Goal: Task Accomplishment & Management: Use online tool/utility

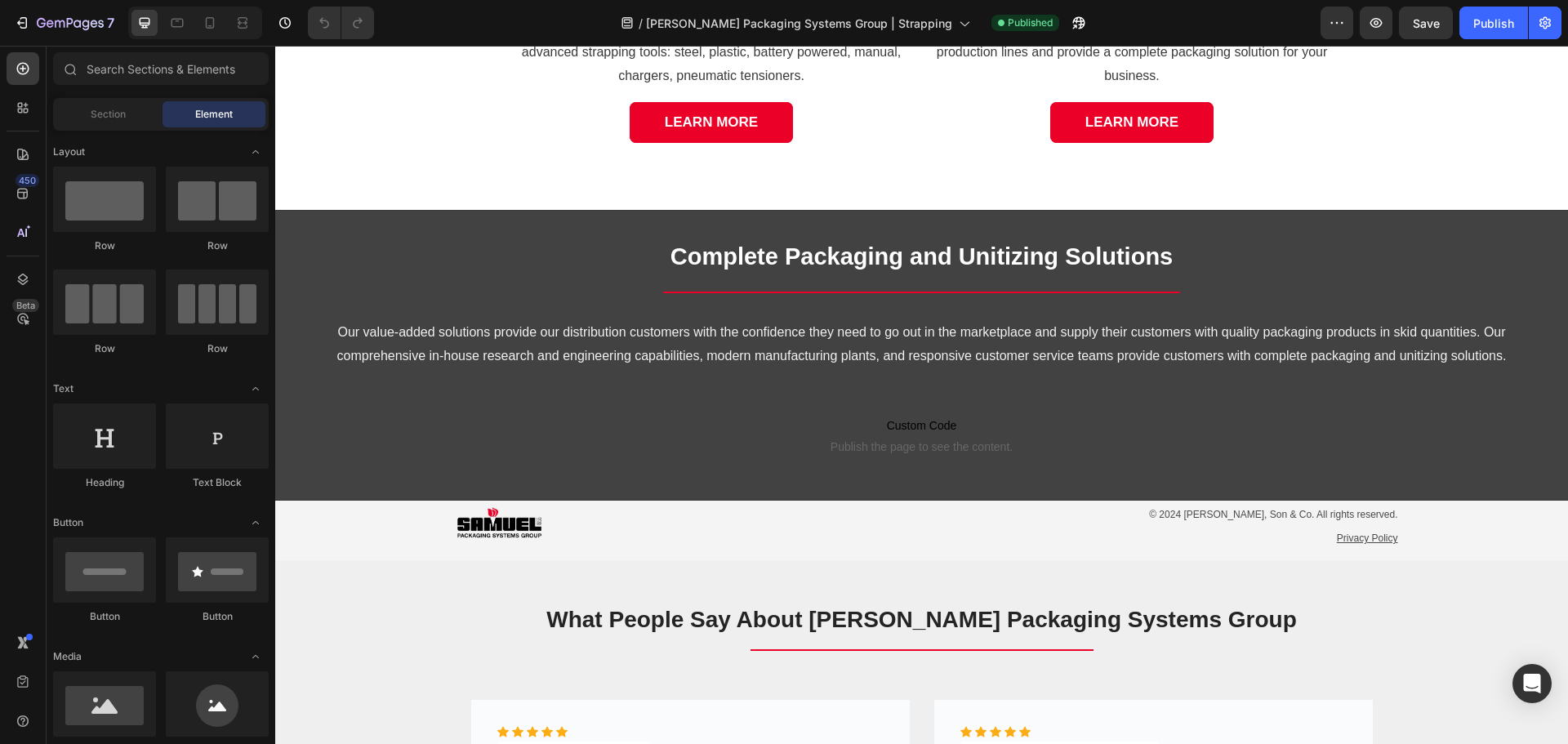
scroll to position [2460, 0]
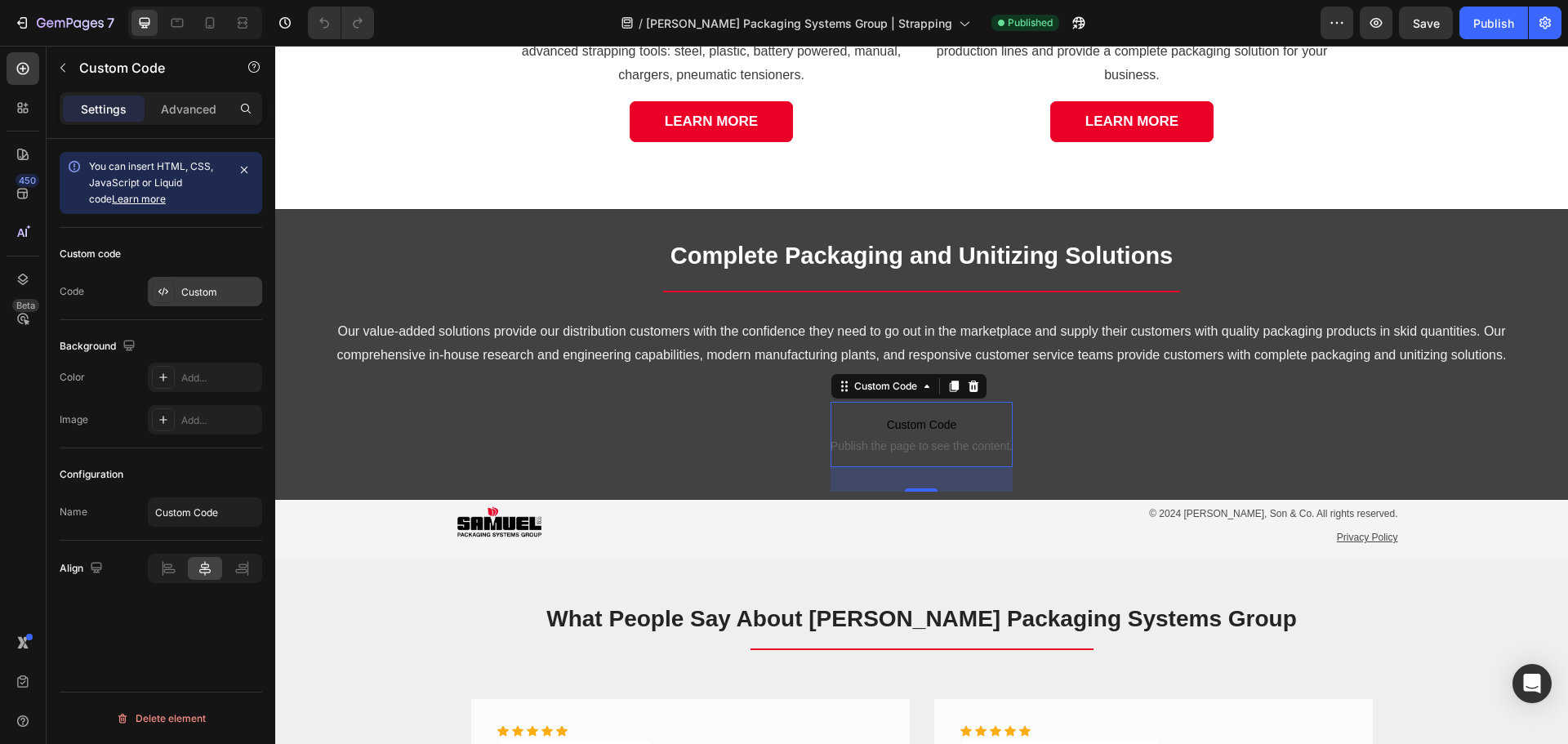
click at [200, 294] on div "Custom" at bounding box center [219, 291] width 77 height 15
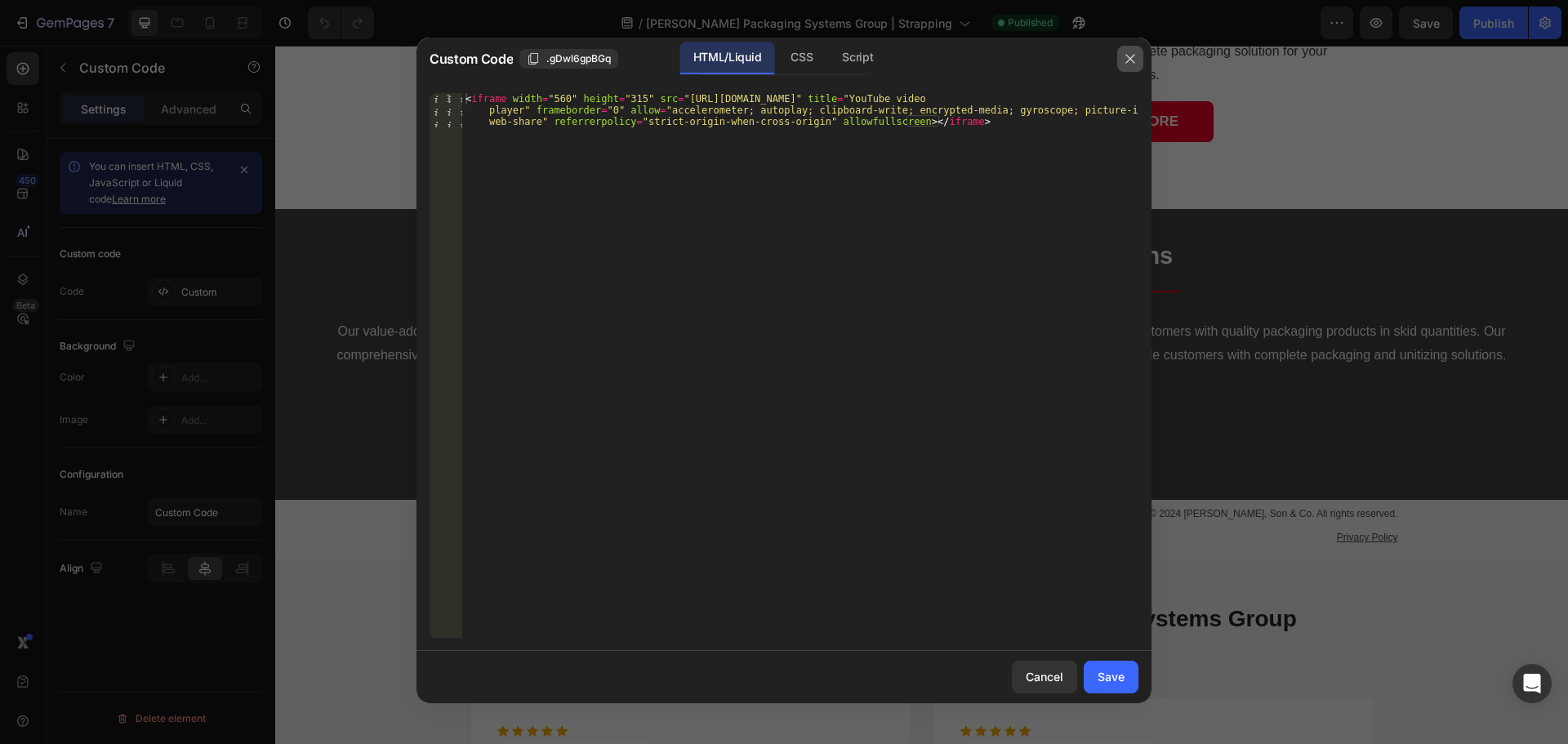
click at [1133, 61] on icon "button" at bounding box center [1129, 58] width 9 height 9
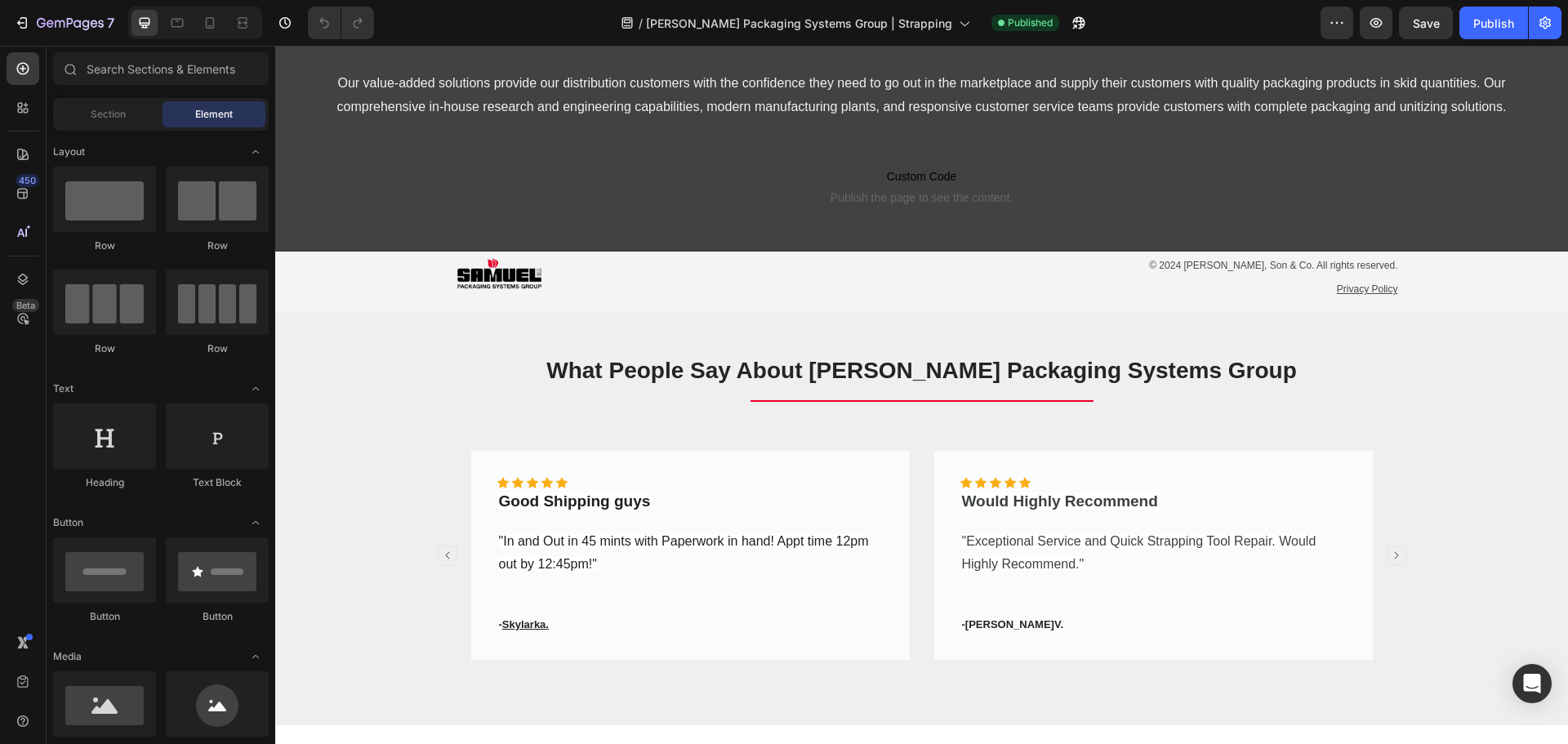
scroll to position [2666, 0]
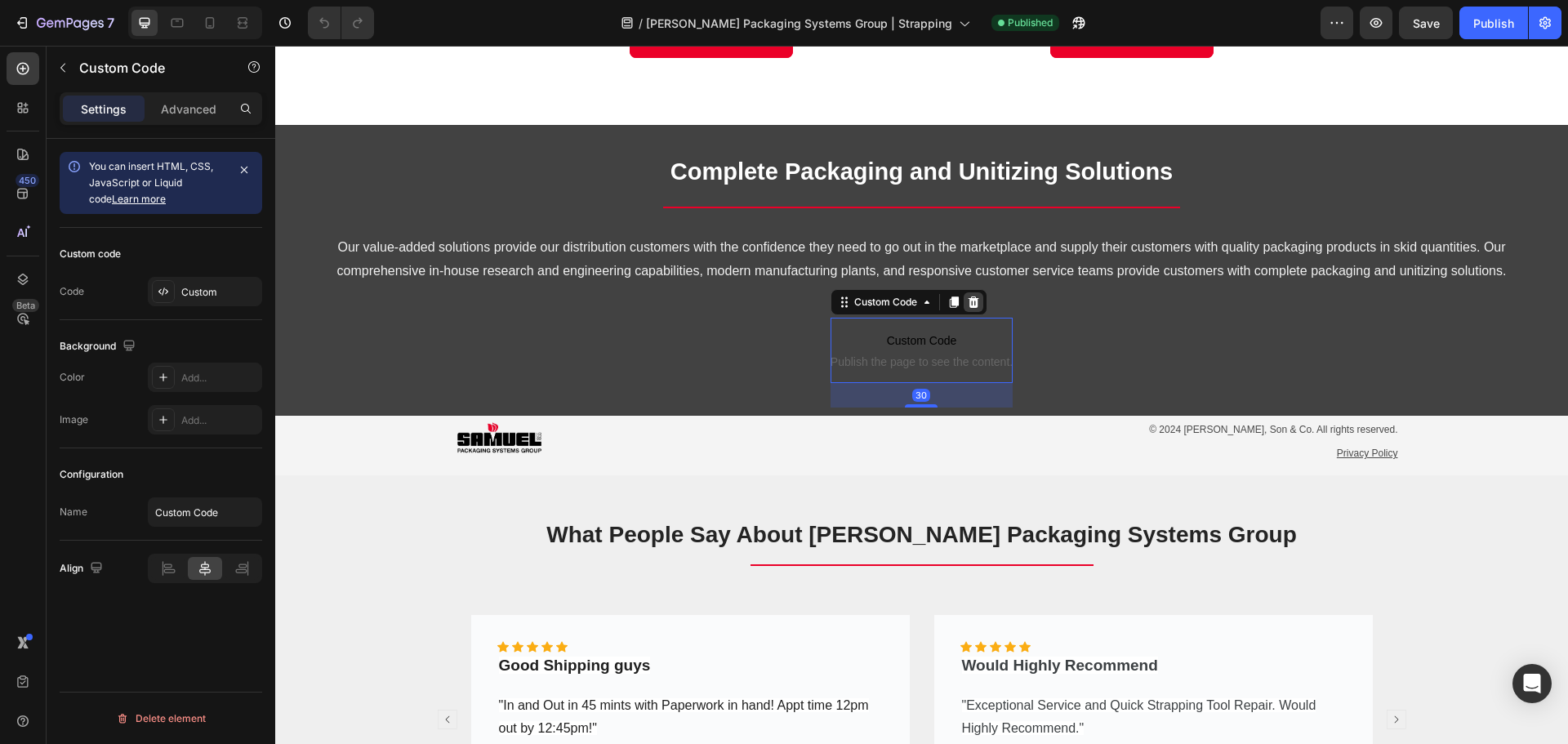
click at [967, 303] on icon at bounding box center [973, 301] width 13 height 13
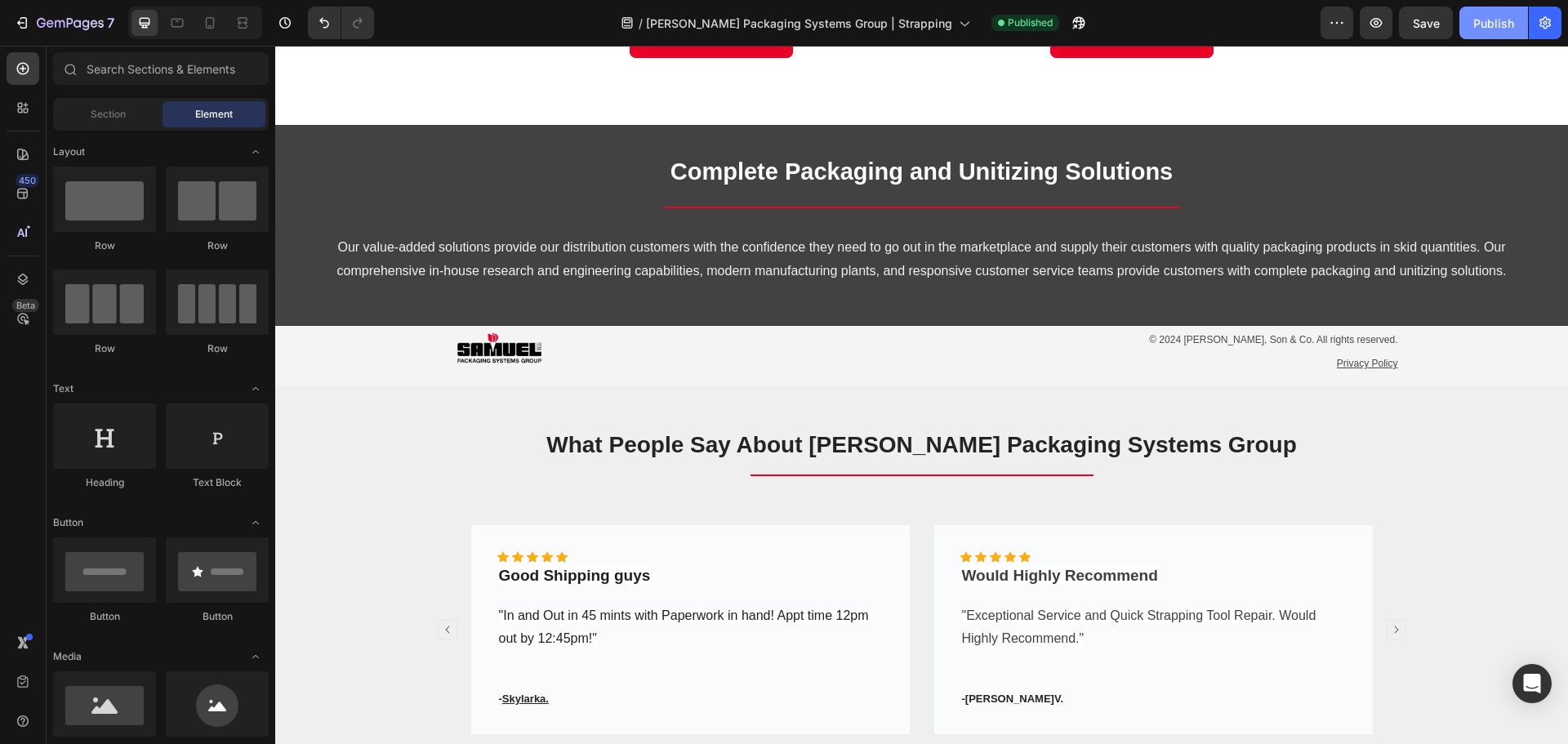
click at [1501, 21] on div "Publish" at bounding box center [1493, 23] width 41 height 17
